Goal: Transaction & Acquisition: Obtain resource

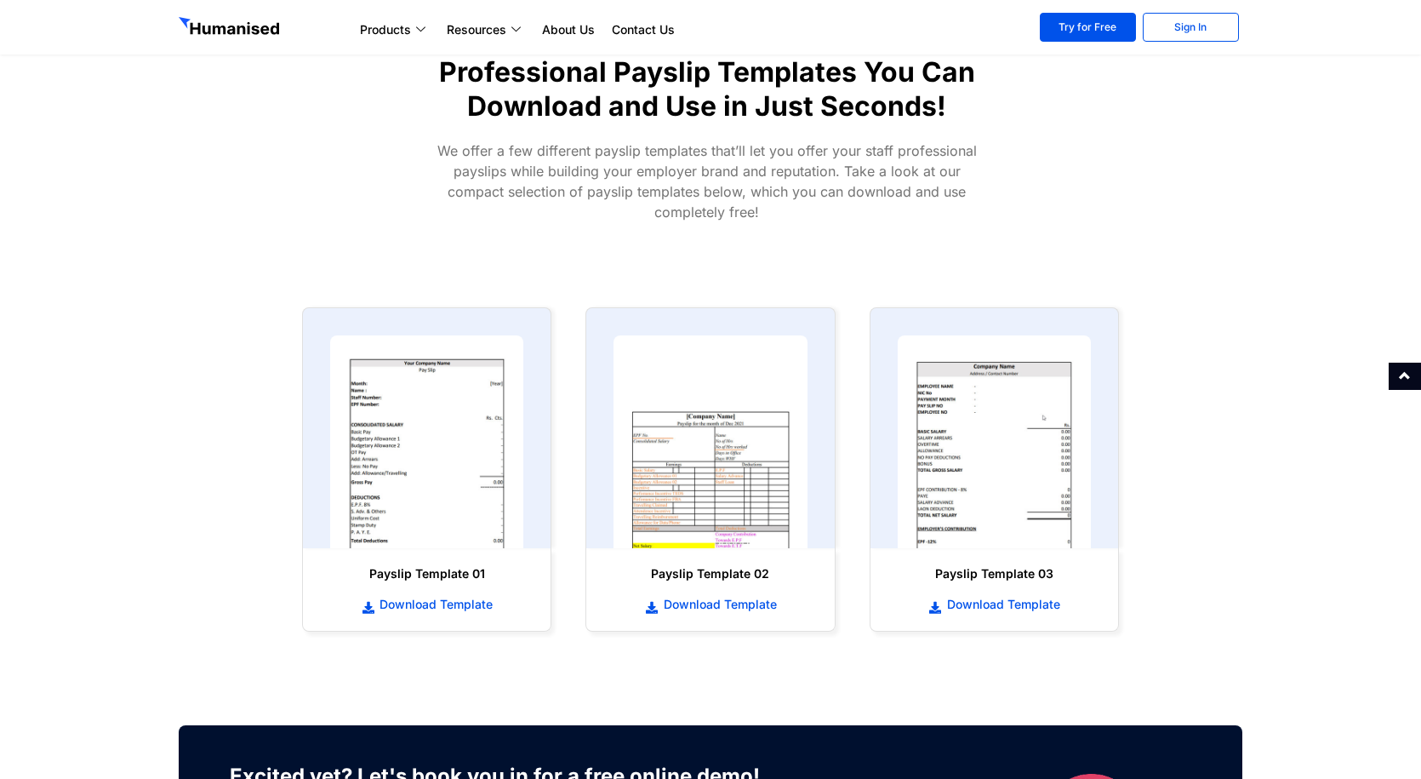
scroll to position [681, 0]
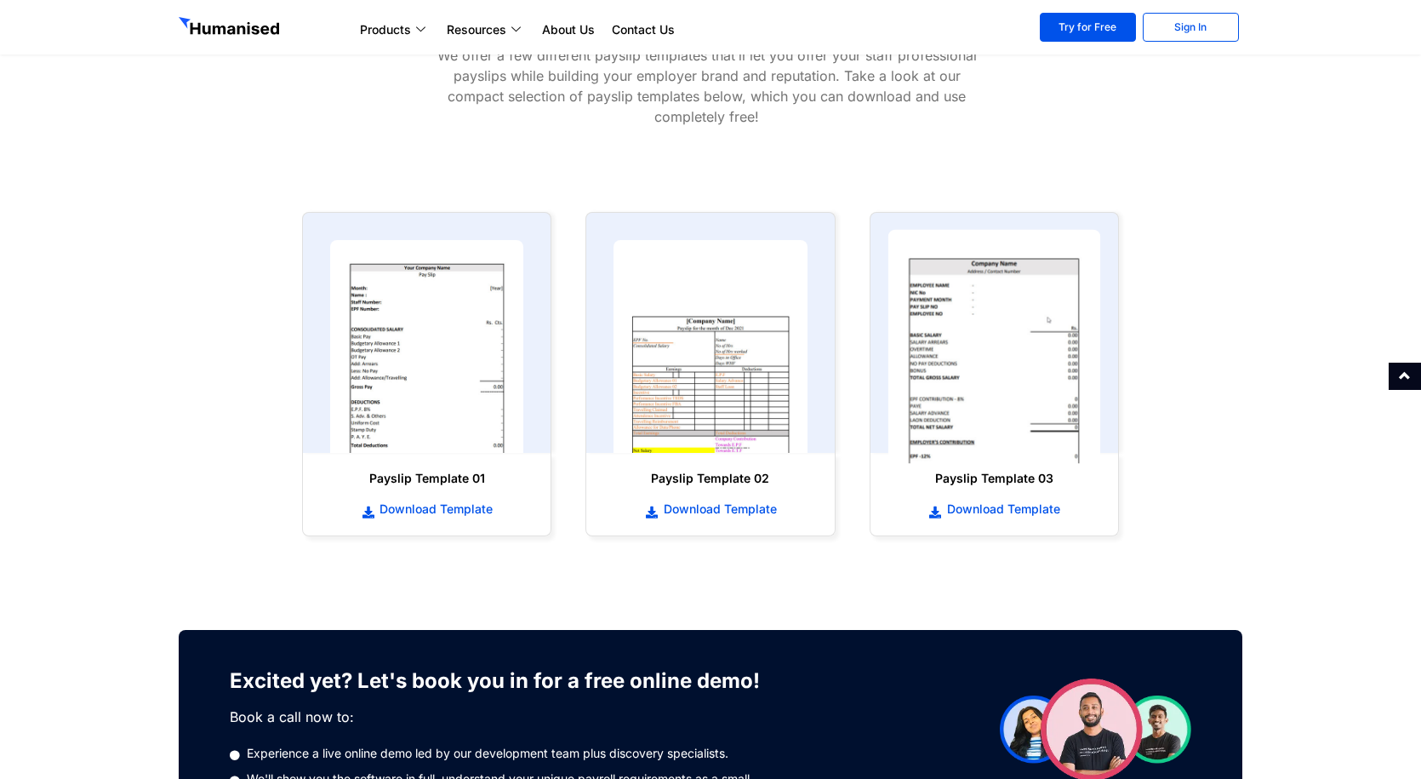
click at [1006, 380] on img at bounding box center [994, 347] width 213 height 234
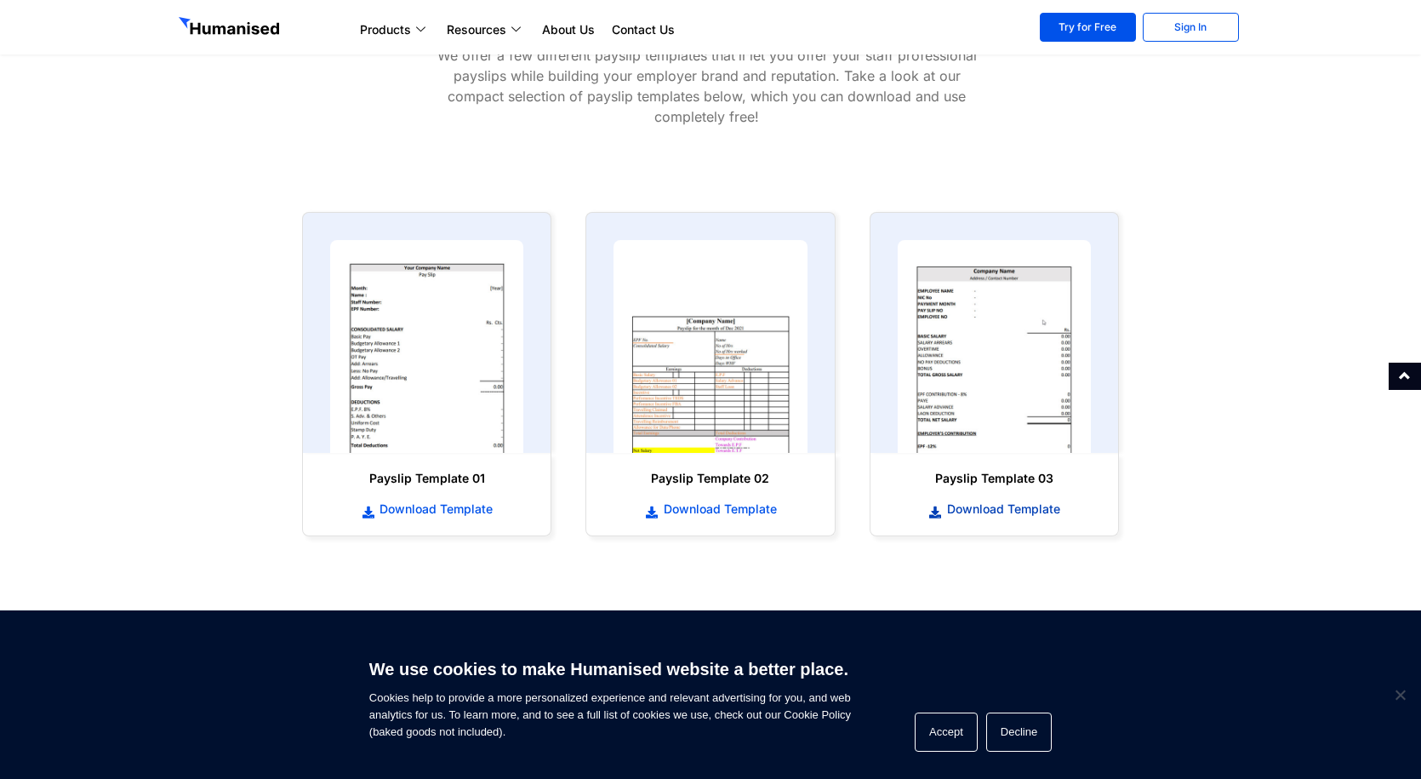
click at [979, 509] on span "Download Template" at bounding box center [1001, 508] width 117 height 17
click at [1025, 429] on img at bounding box center [994, 347] width 213 height 234
click at [1016, 511] on span "Download Template" at bounding box center [1001, 508] width 117 height 17
click at [416, 438] on img at bounding box center [427, 347] width 213 height 234
click at [448, 505] on span "Download Template" at bounding box center [433, 508] width 117 height 17
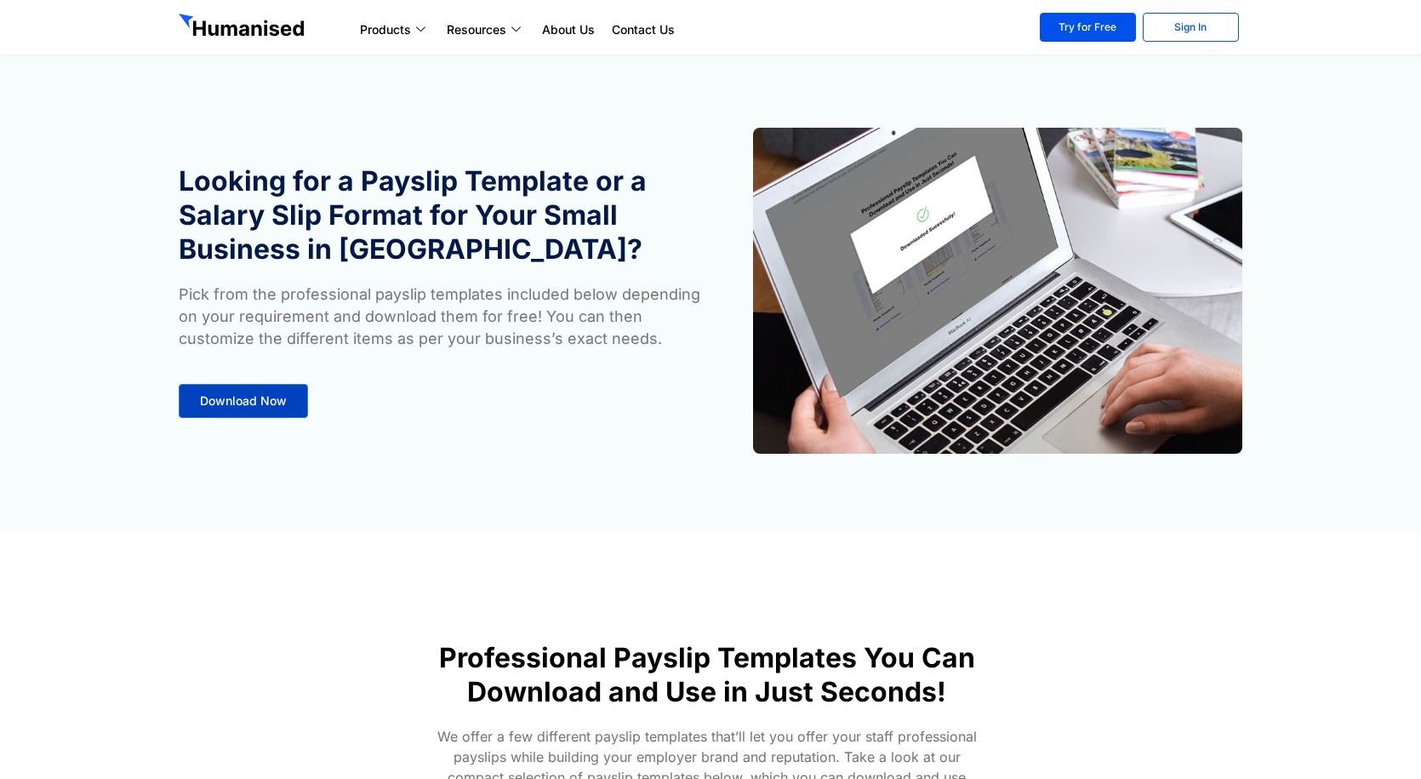
click at [271, 408] on link "Download Now" at bounding box center [243, 401] width 129 height 34
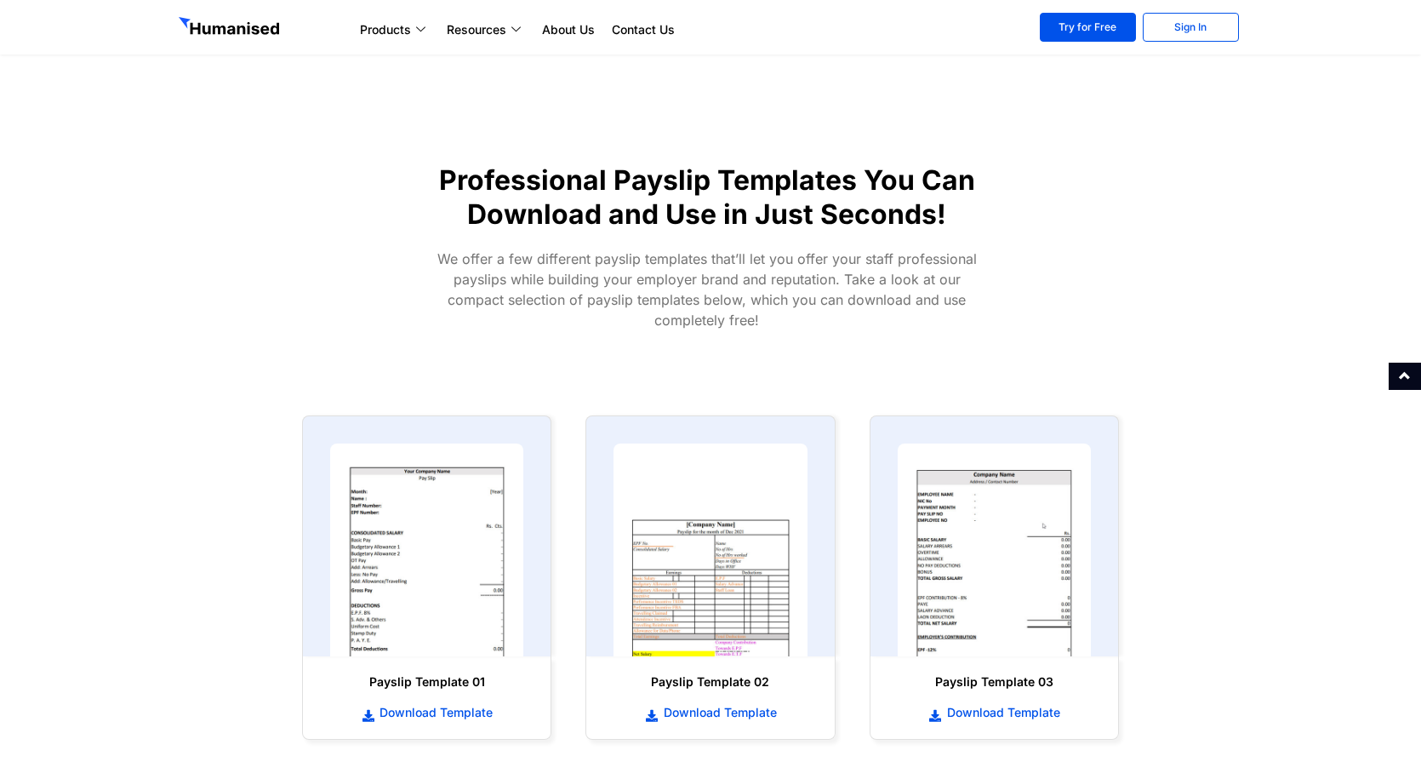
scroll to position [530, 0]
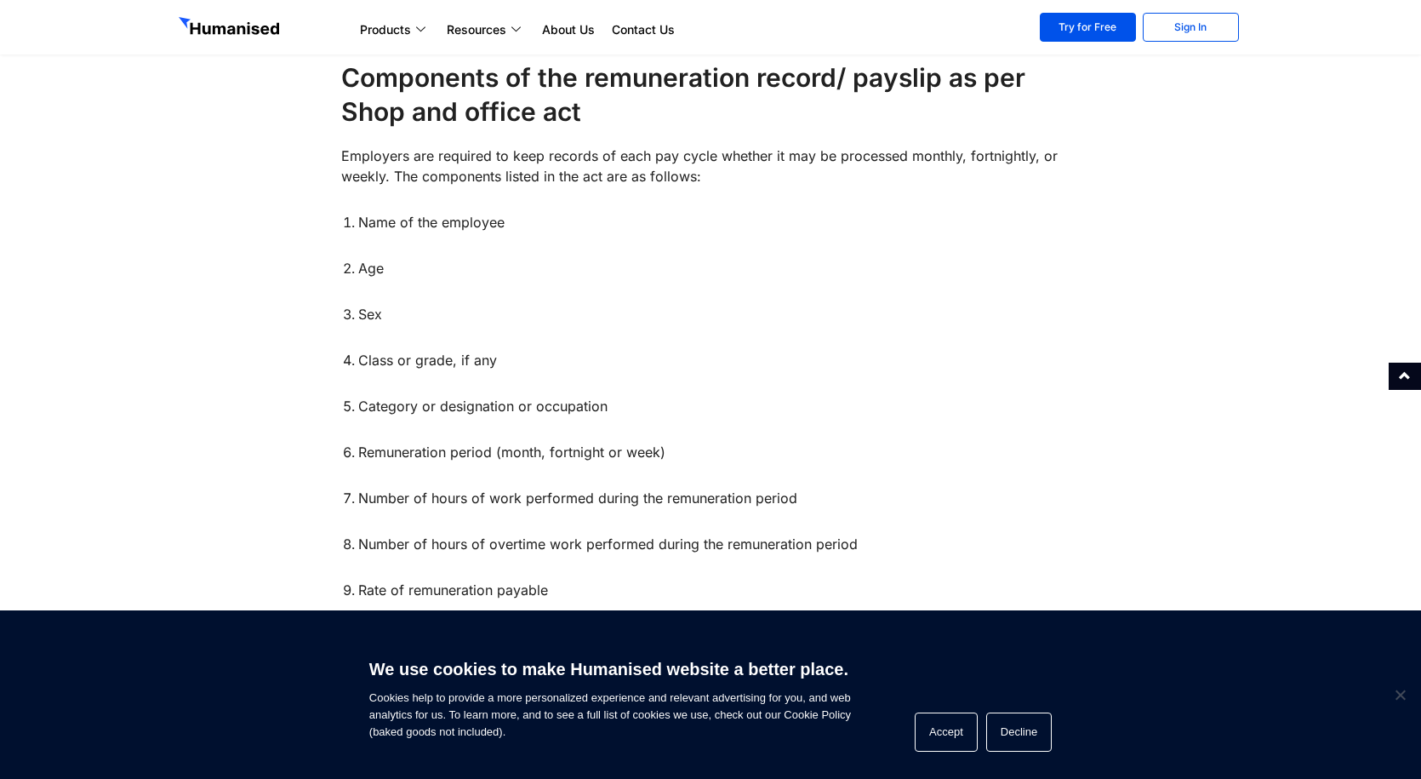
scroll to position [1191, 0]
